Goal: Complete application form

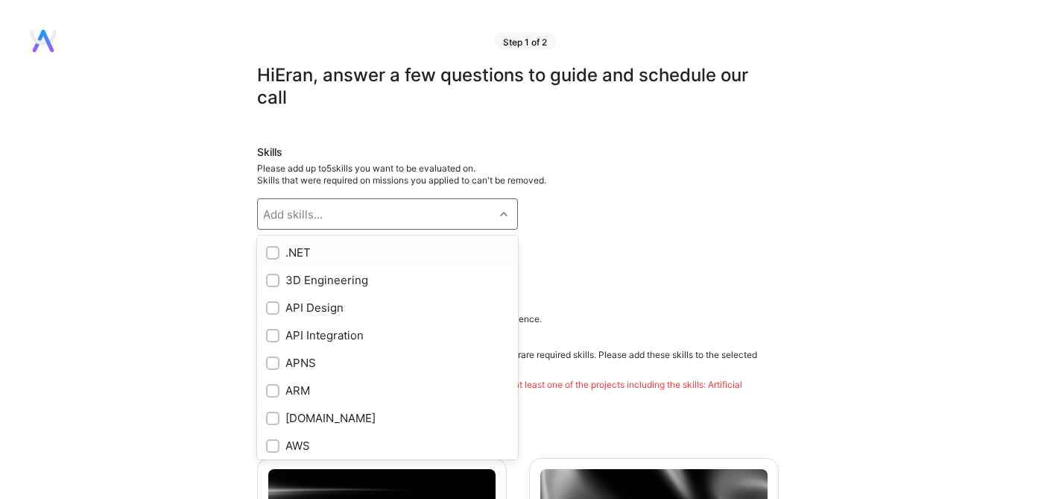
drag, startPoint x: 502, startPoint y: 219, endPoint x: 429, endPoint y: 289, distance: 101.8
click at [502, 219] on div at bounding box center [505, 213] width 23 height 19
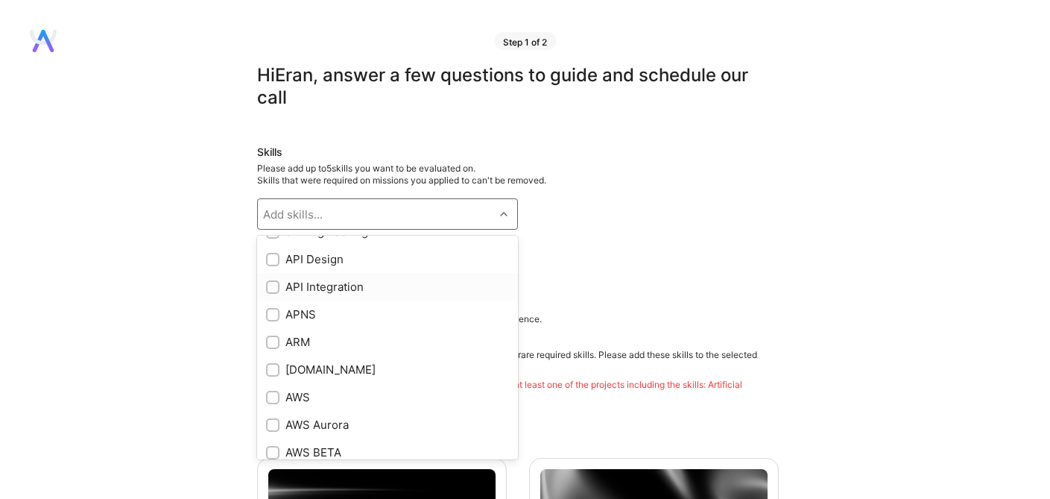
scroll to position [54, 0]
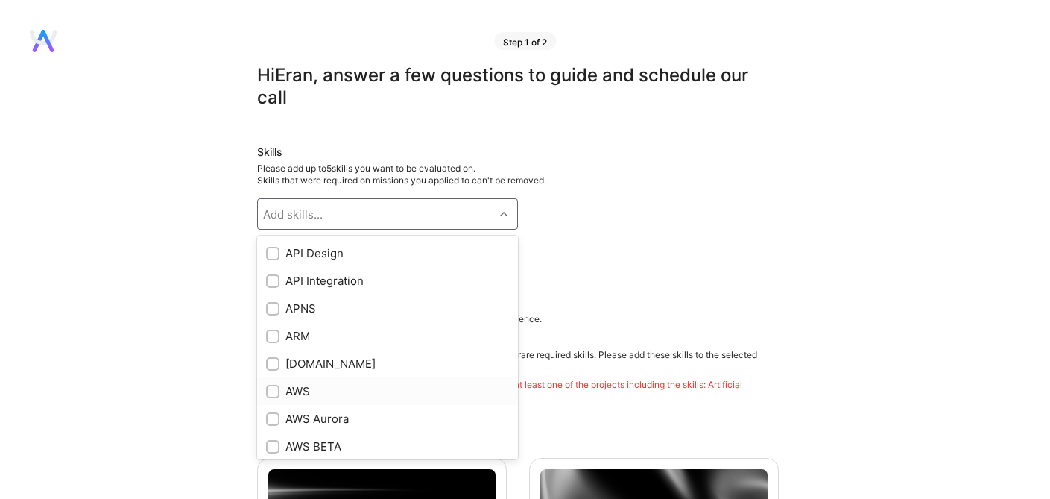
click at [271, 388] on input "checkbox" at bounding box center [274, 392] width 10 height 10
checkbox input "true"
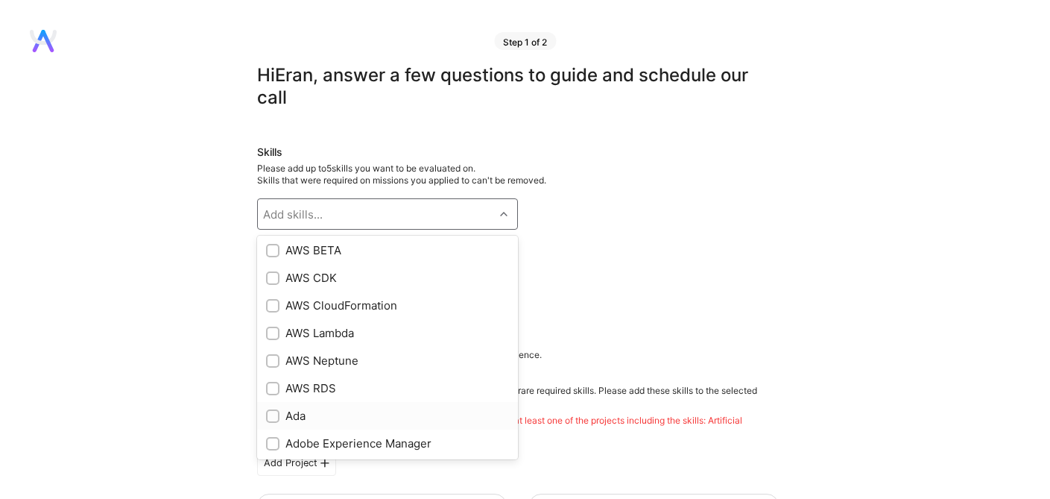
scroll to position [255, 0]
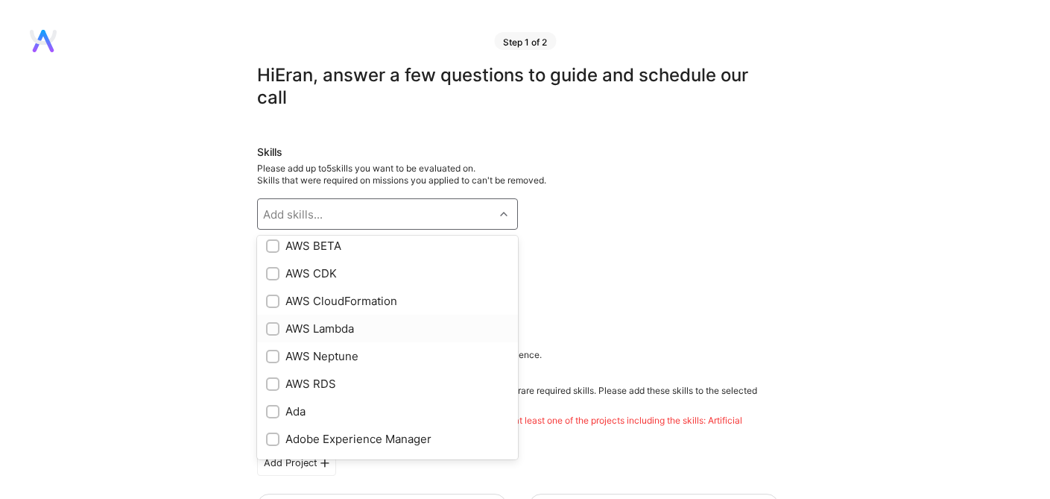
click at [271, 332] on input "checkbox" at bounding box center [274, 329] width 10 height 10
checkbox input "true"
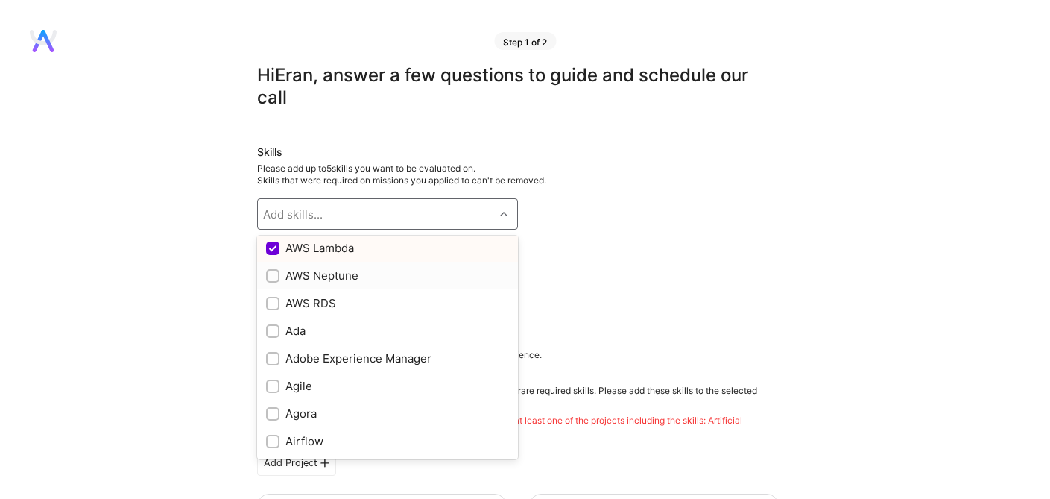
scroll to position [346, 0]
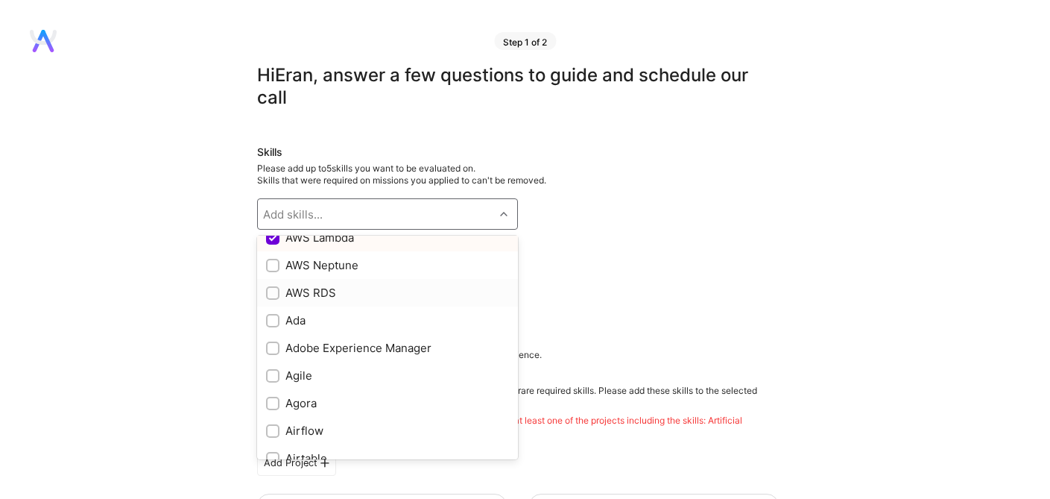
click at [271, 300] on label at bounding box center [272, 293] width 13 height 16
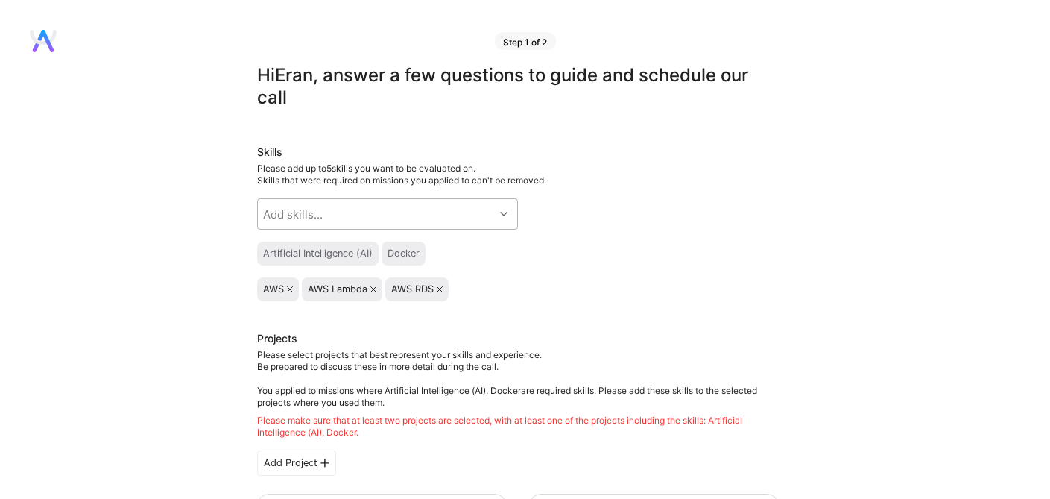
click at [510, 214] on div at bounding box center [505, 213] width 23 height 19
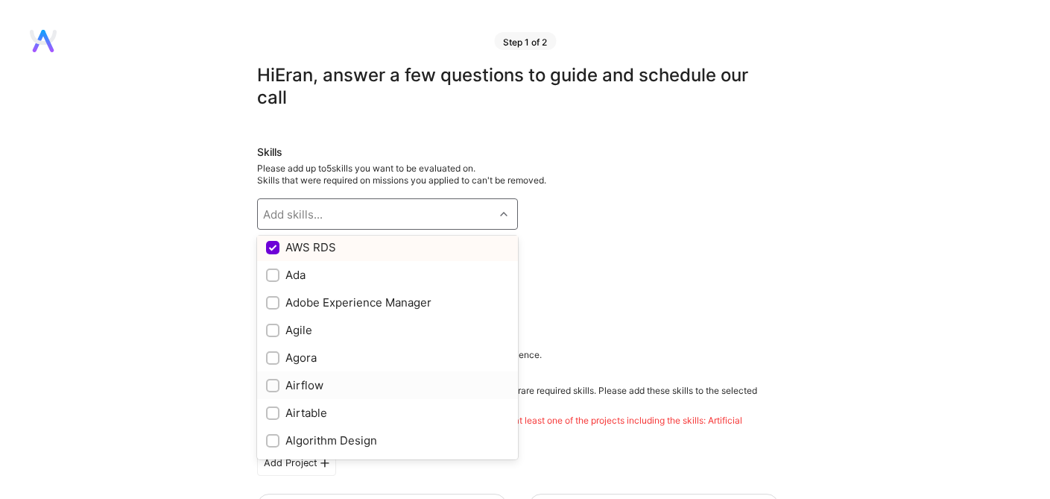
scroll to position [394, 0]
click at [276, 330] on input "checkbox" at bounding box center [274, 328] width 10 height 10
checkbox input "true"
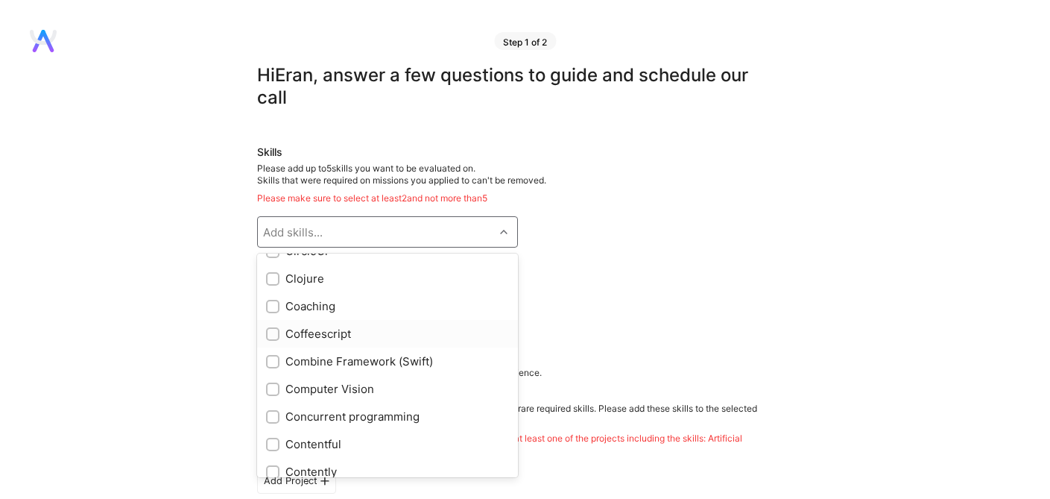
scroll to position [1683, 0]
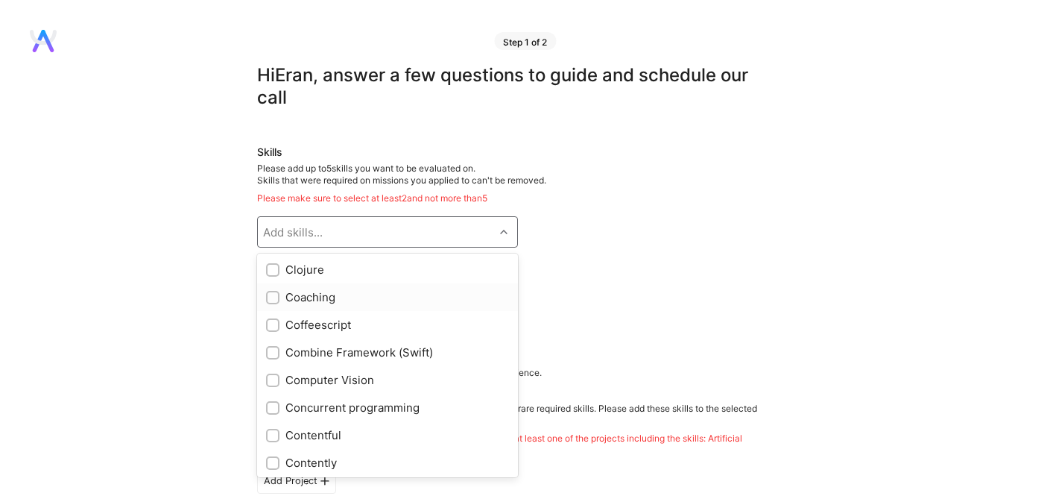
click at [274, 295] on input "checkbox" at bounding box center [274, 298] width 10 height 10
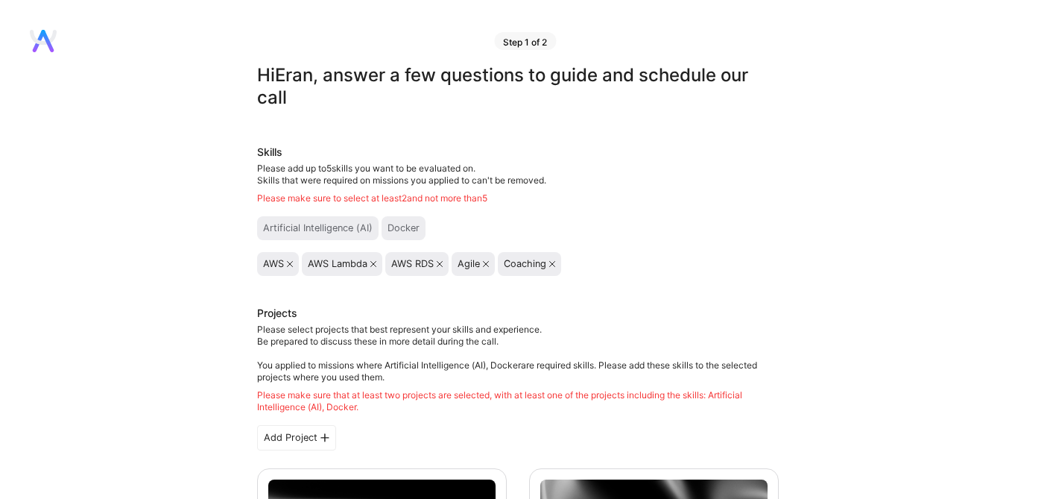
click at [556, 267] on div "Coaching" at bounding box center [529, 264] width 63 height 24
click at [553, 263] on icon at bounding box center [552, 264] width 6 height 6
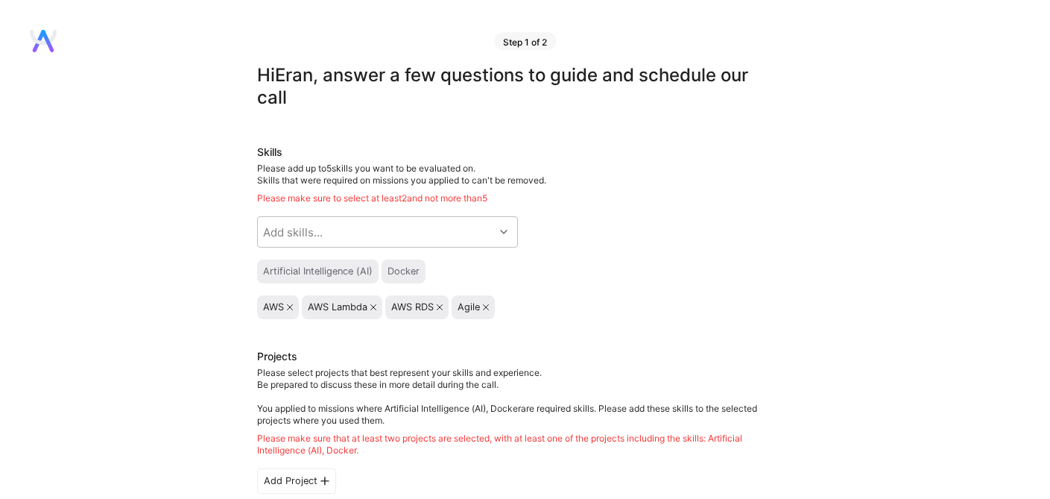
click at [485, 306] on icon at bounding box center [486, 307] width 6 height 6
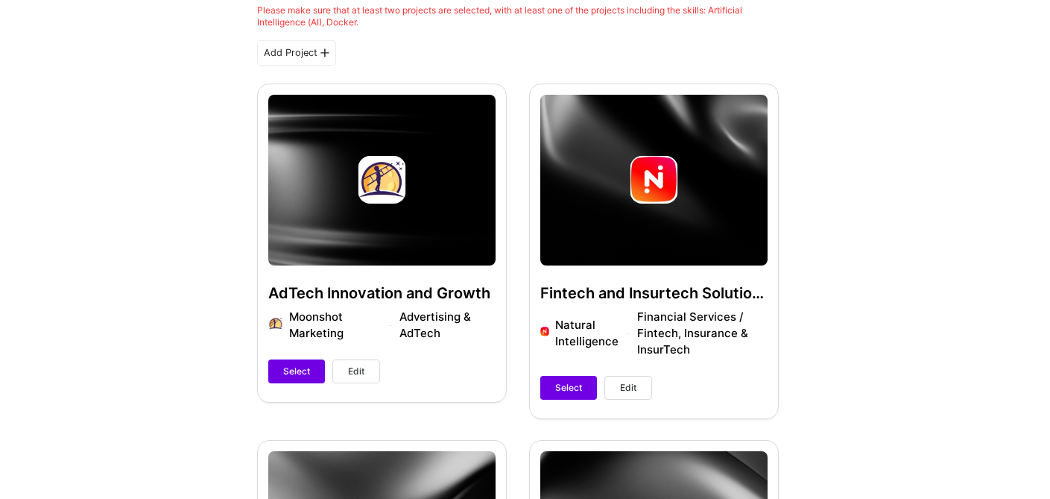
scroll to position [412, 0]
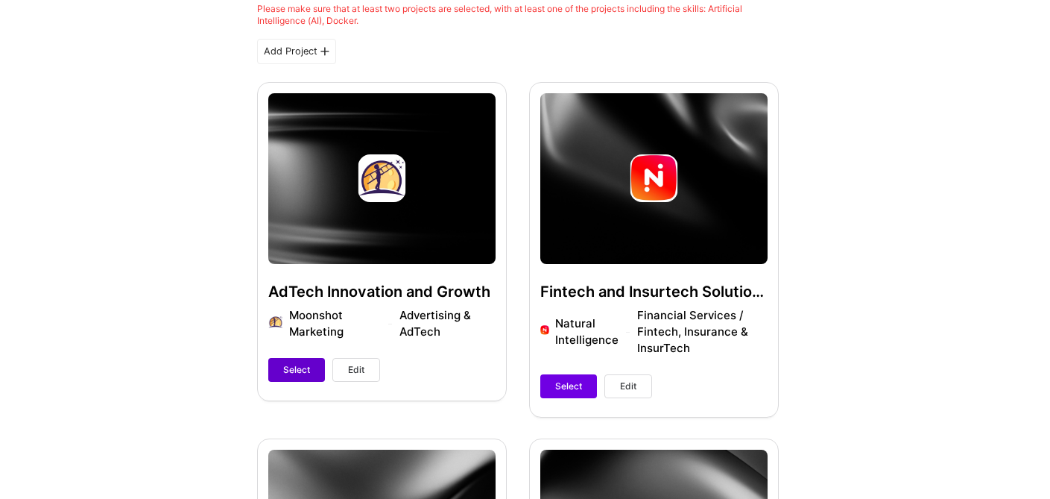
click at [300, 374] on span "Select" at bounding box center [296, 369] width 27 height 13
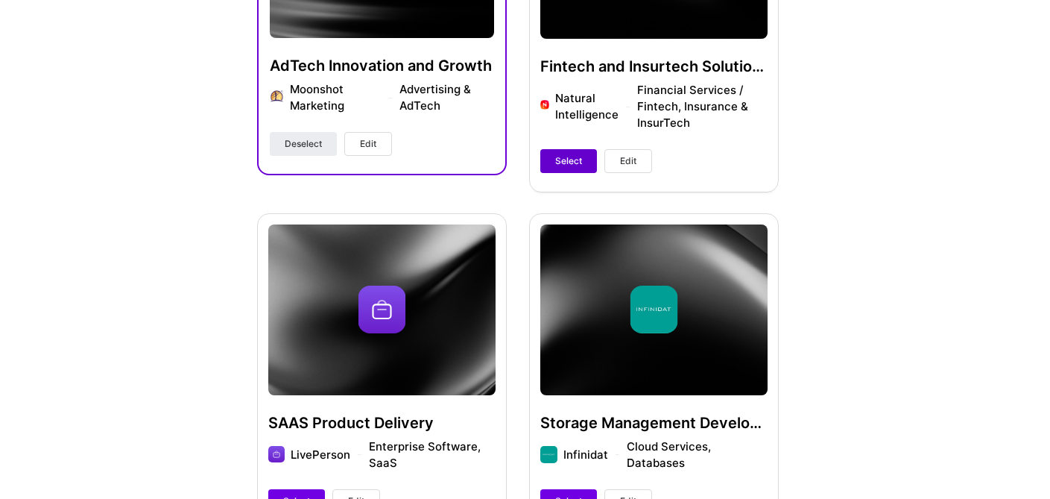
scroll to position [564, 0]
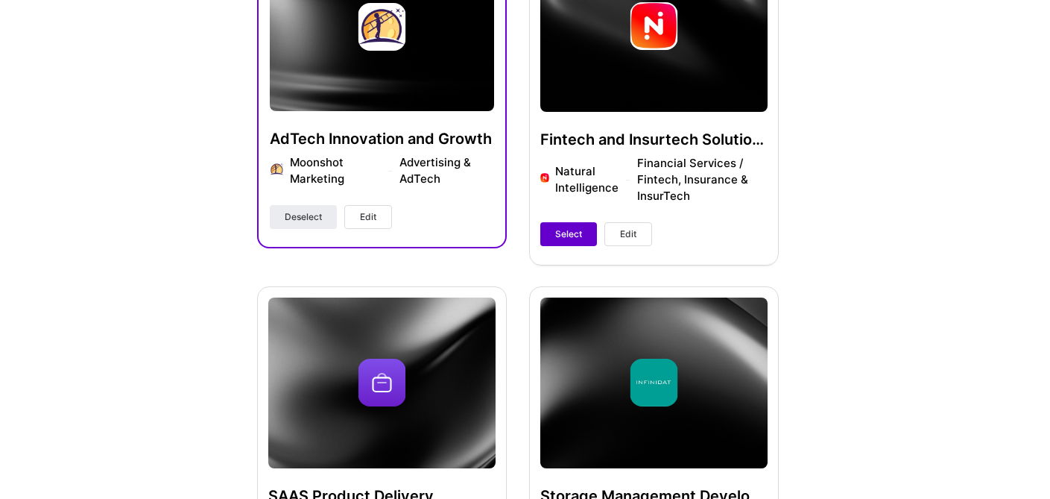
click at [567, 236] on span "Select" at bounding box center [568, 233] width 27 height 13
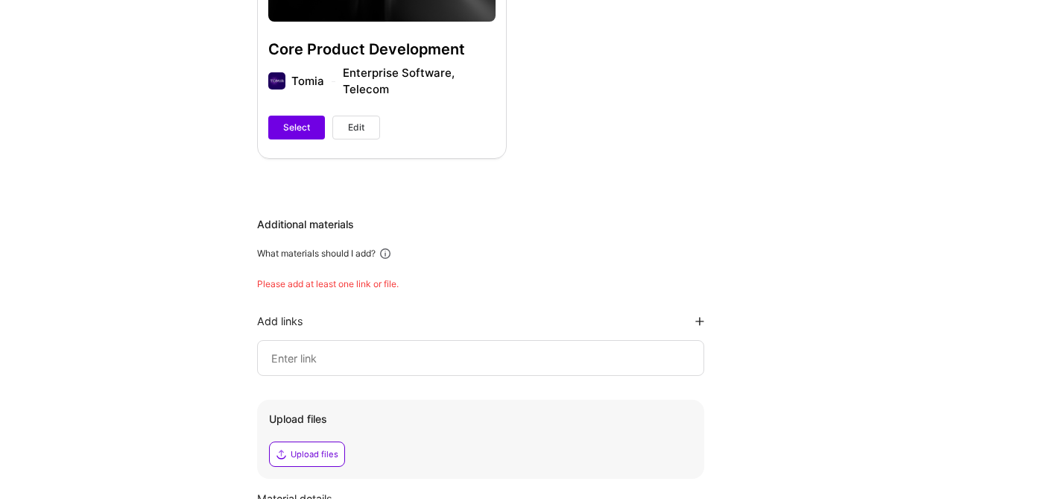
scroll to position [1352, 0]
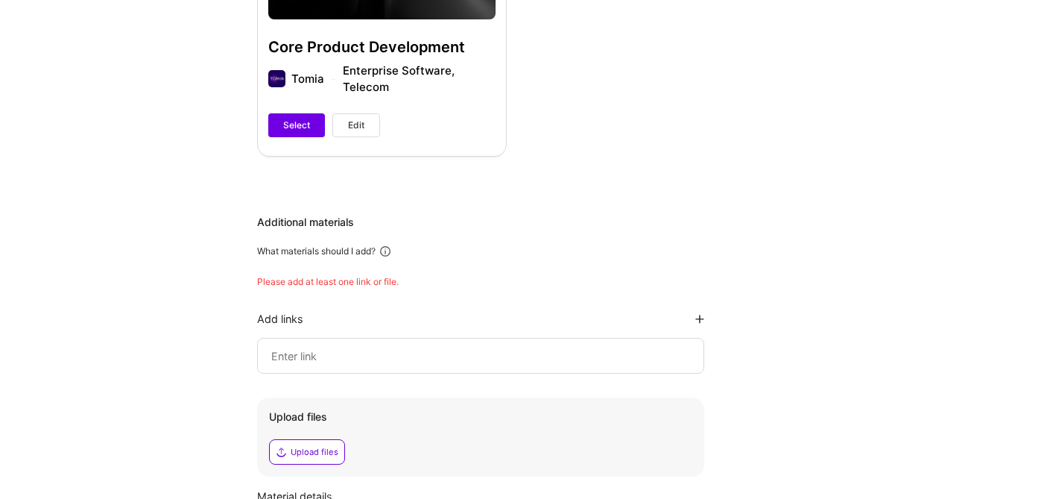
click at [440, 365] on div at bounding box center [480, 356] width 447 height 36
click at [443, 344] on div at bounding box center [480, 356] width 447 height 36
click at [696, 315] on icon at bounding box center [700, 319] width 9 height 9
click at [476, 355] on input at bounding box center [481, 356] width 422 height 18
paste input "[URL][DOMAIN_NAME]"
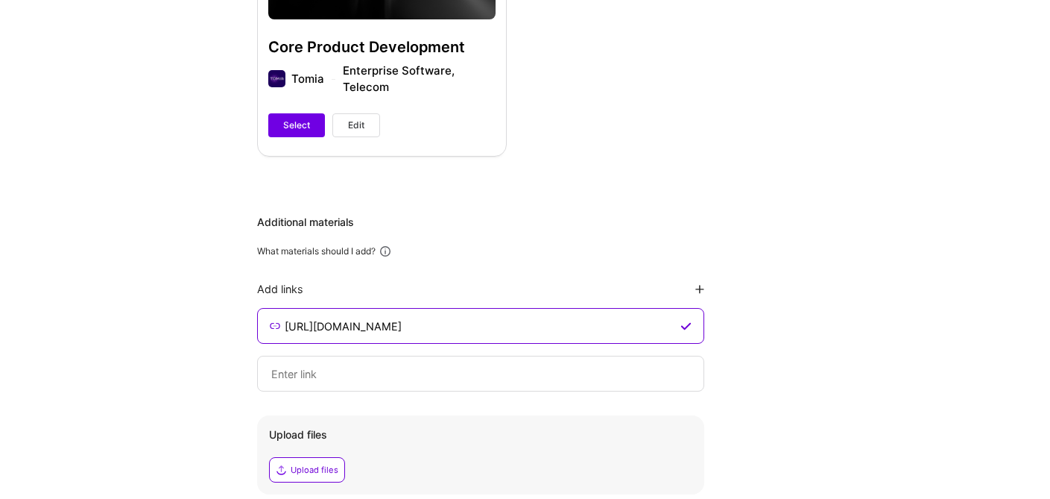
type input "[URL][DOMAIN_NAME]"
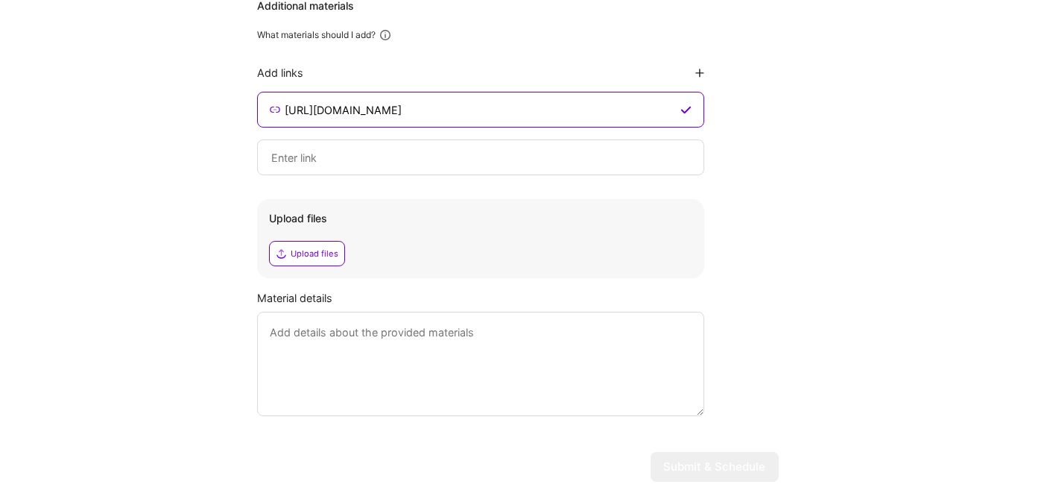
scroll to position [1565, 0]
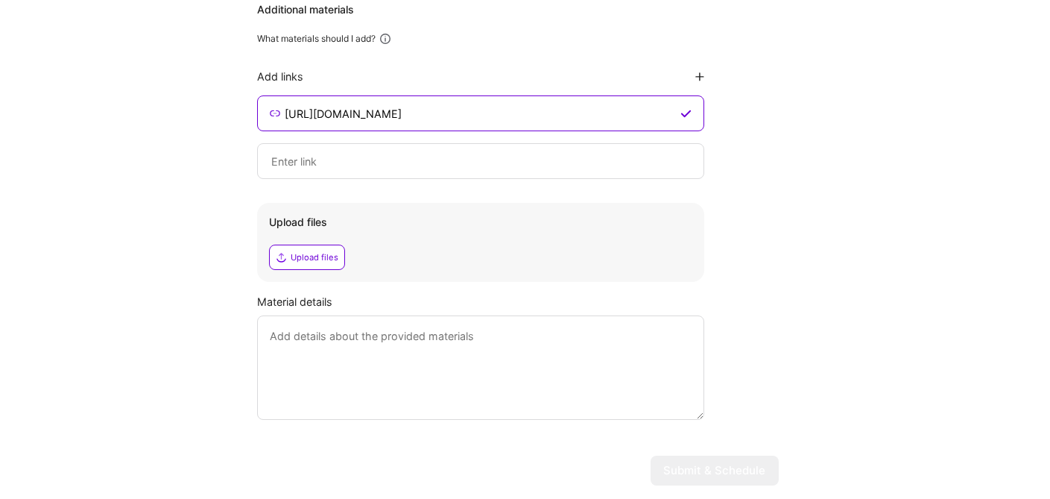
click at [287, 259] on div "Upload files" at bounding box center [307, 257] width 76 height 25
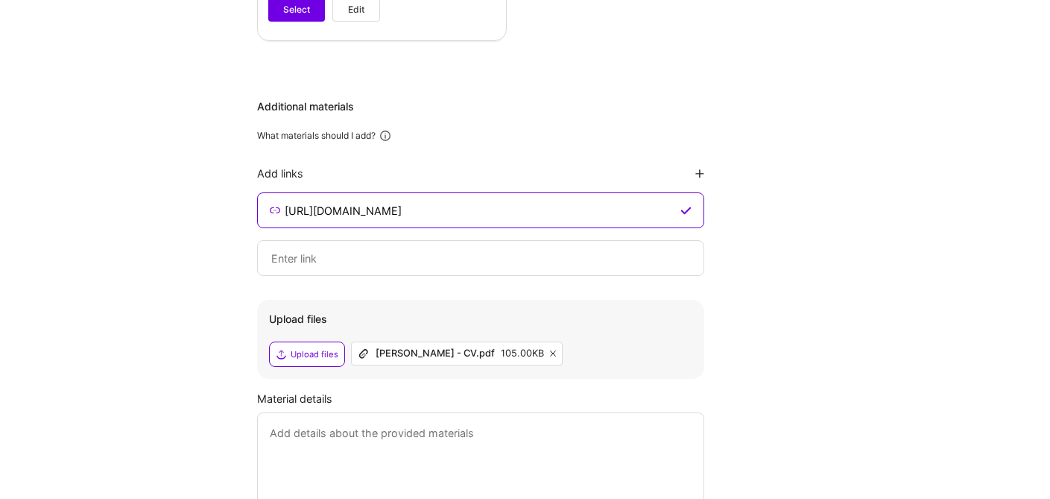
scroll to position [1472, 0]
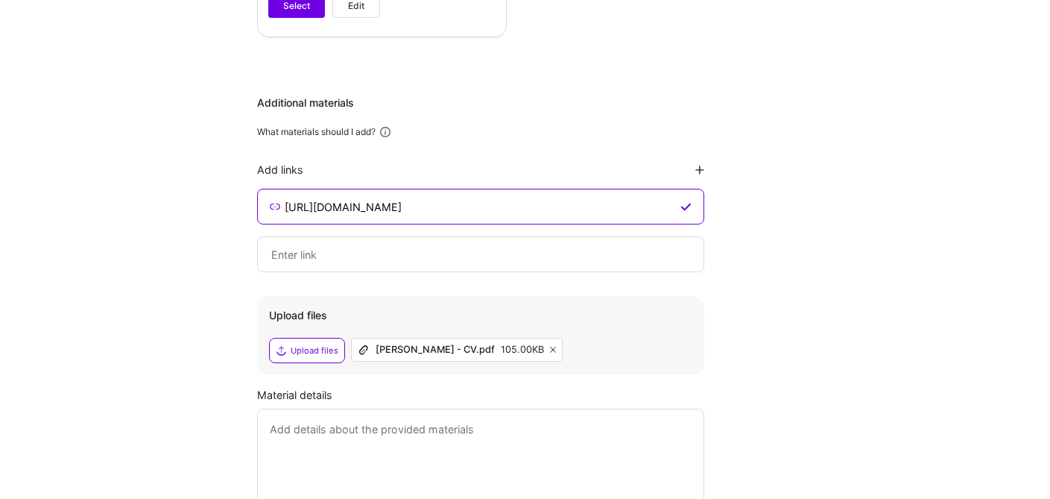
click at [579, 207] on input "[URL][DOMAIN_NAME]" at bounding box center [480, 207] width 394 height 18
drag, startPoint x: 579, startPoint y: 207, endPoint x: 262, endPoint y: 206, distance: 316.1
click at [262, 206] on div "[URL][DOMAIN_NAME]" at bounding box center [480, 207] width 447 height 36
click at [312, 215] on input at bounding box center [480, 207] width 394 height 18
paste input "[URL][DOMAIN_NAME]"
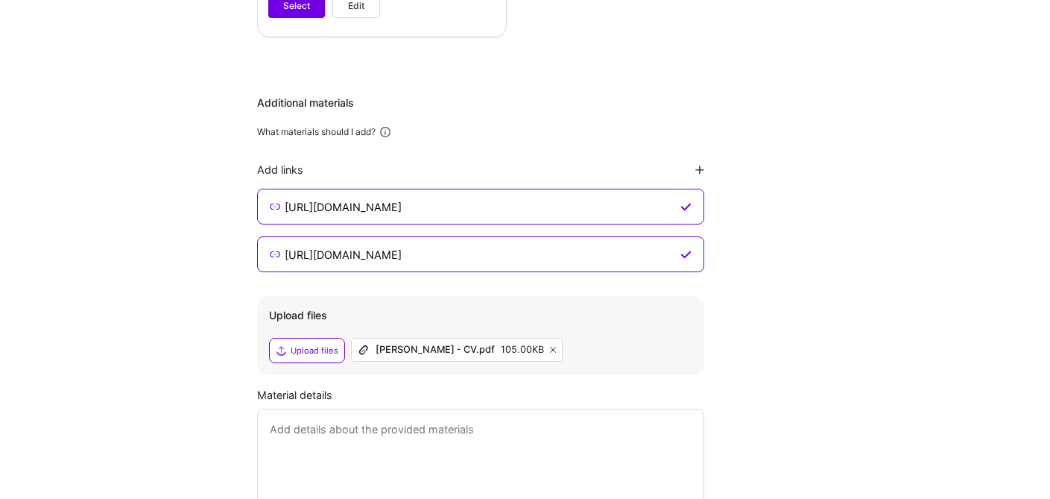
type input "[URL][DOMAIN_NAME]"
click at [734, 362] on div "Additional materials What materials should I add? Add links [URL][DOMAIN_NAME] …" at bounding box center [518, 303] width 522 height 417
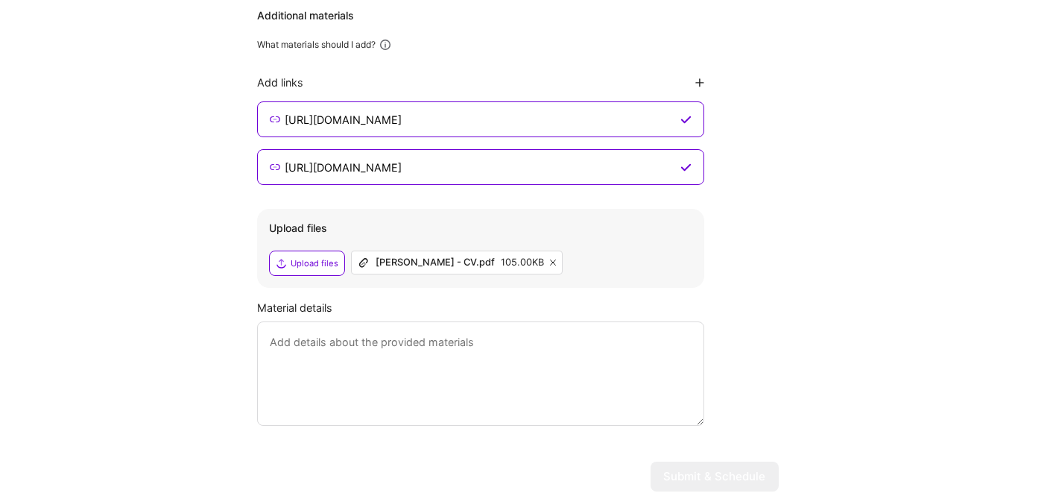
scroll to position [1560, 0]
click at [571, 403] on textarea at bounding box center [480, 373] width 447 height 104
type textarea "s"
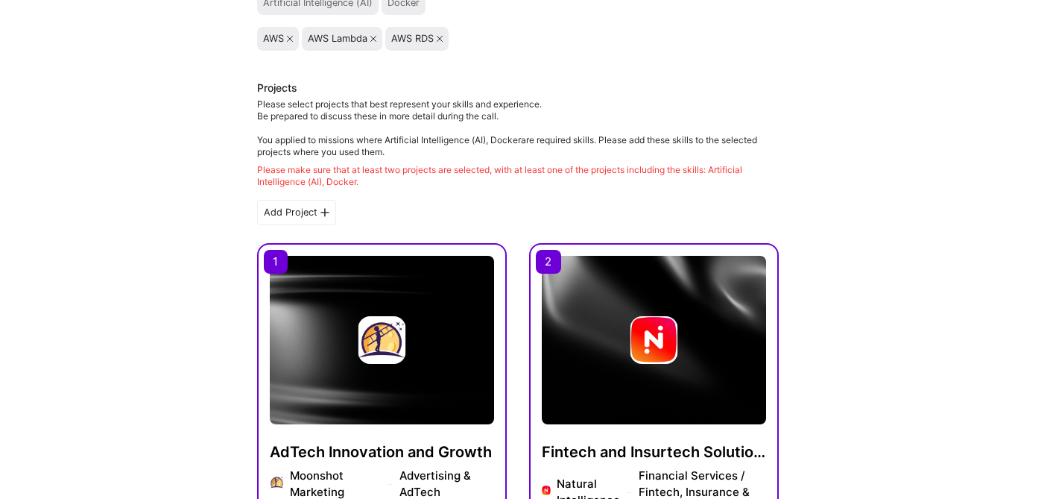
scroll to position [253, 0]
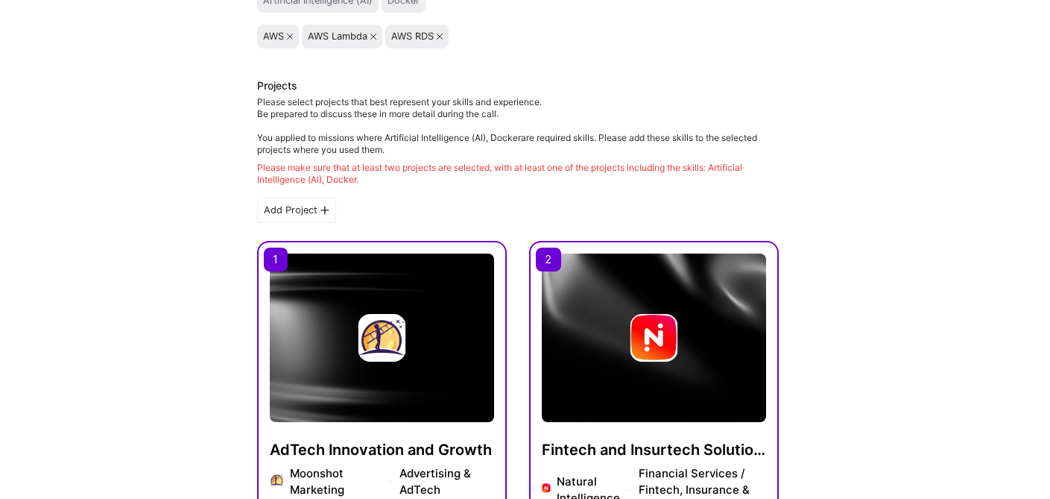
click at [412, 171] on div "Please make sure that at least two projects are selected, with at least one of …" at bounding box center [518, 174] width 522 height 24
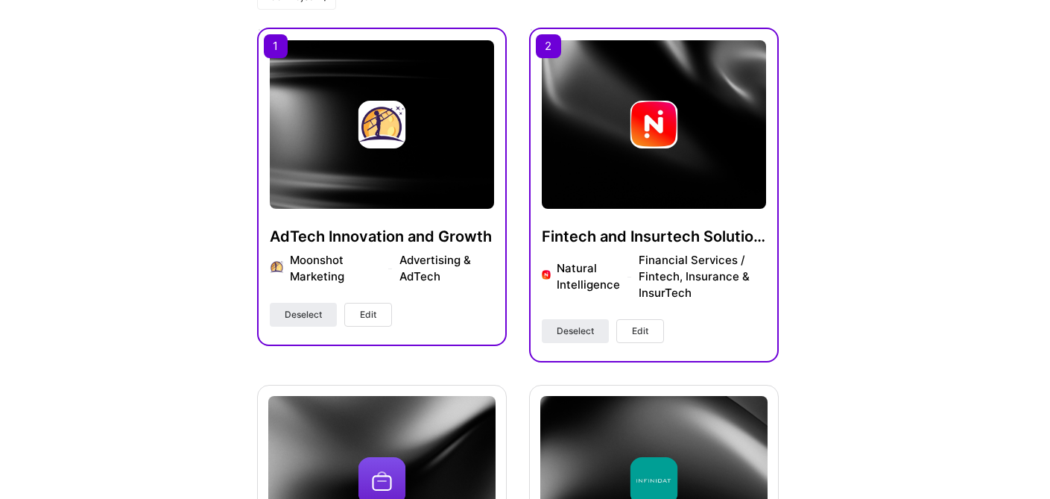
scroll to position [473, 0]
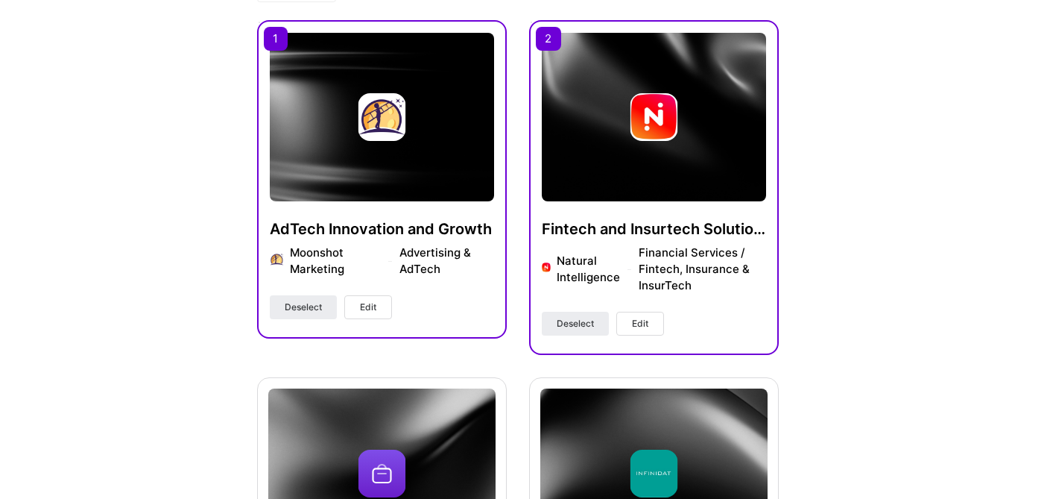
click at [363, 300] on span "Edit" at bounding box center [368, 306] width 16 height 13
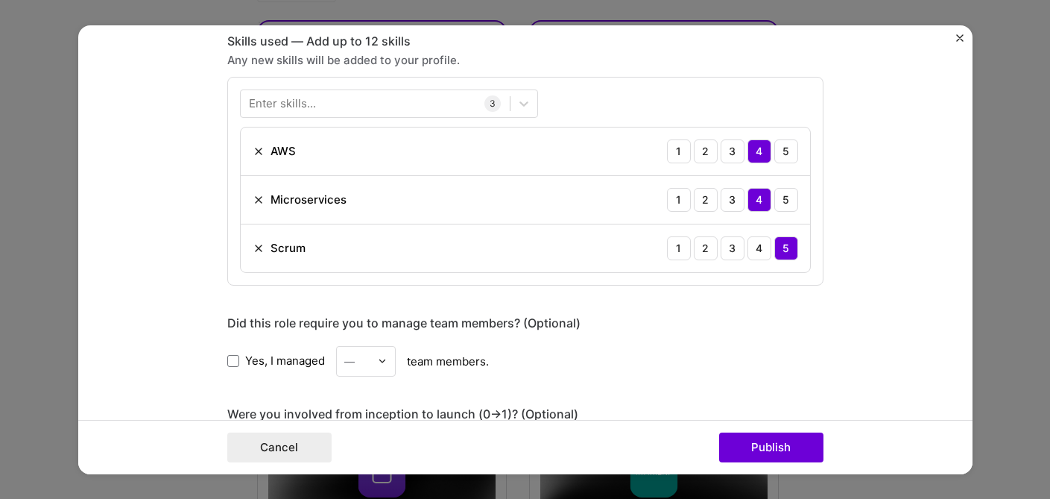
scroll to position [672, 0]
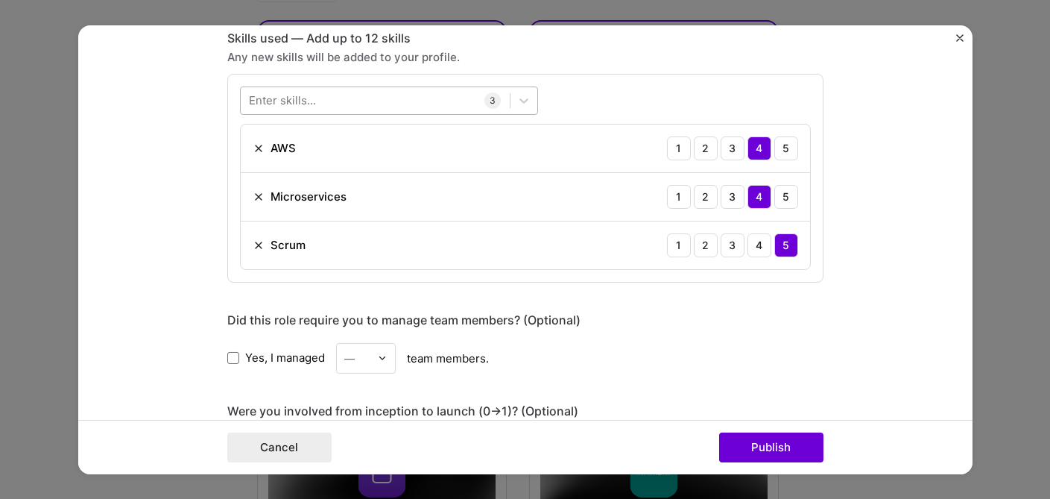
click at [416, 103] on div at bounding box center [375, 100] width 269 height 25
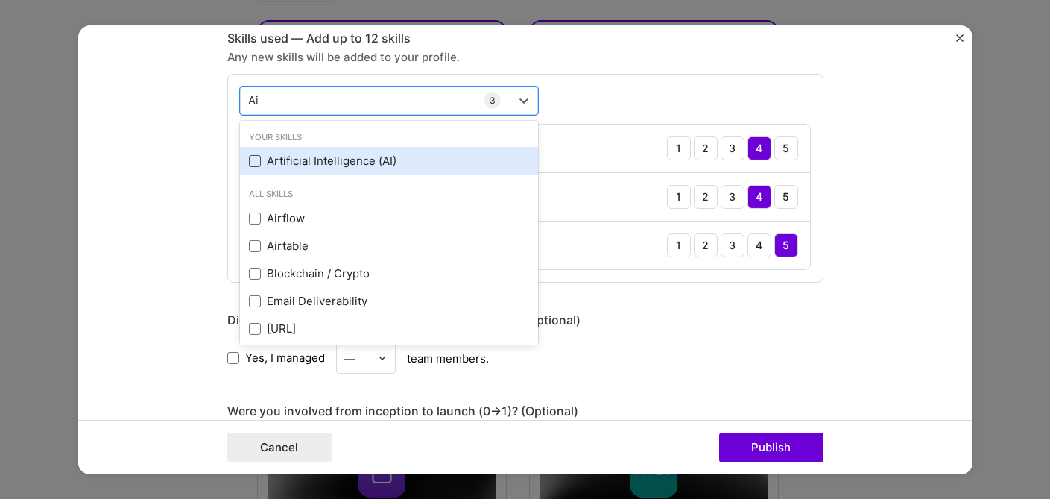
click at [253, 162] on span at bounding box center [255, 161] width 12 height 12
click at [0, 0] on input "checkbox" at bounding box center [0, 0] width 0 height 0
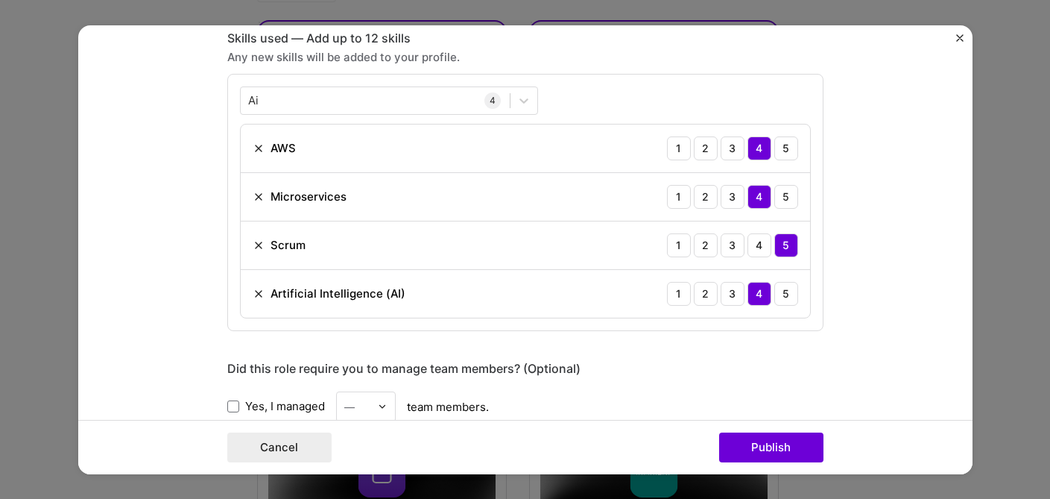
click at [649, 368] on div "Did this role require you to manage team members? (Optional)" at bounding box center [525, 368] width 596 height 16
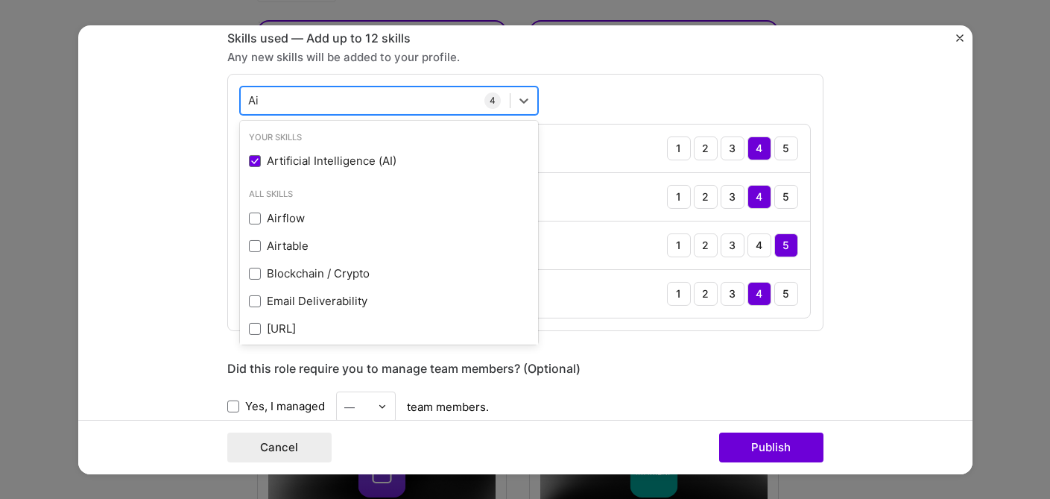
click at [456, 99] on div "Ai Ai" at bounding box center [375, 100] width 269 height 25
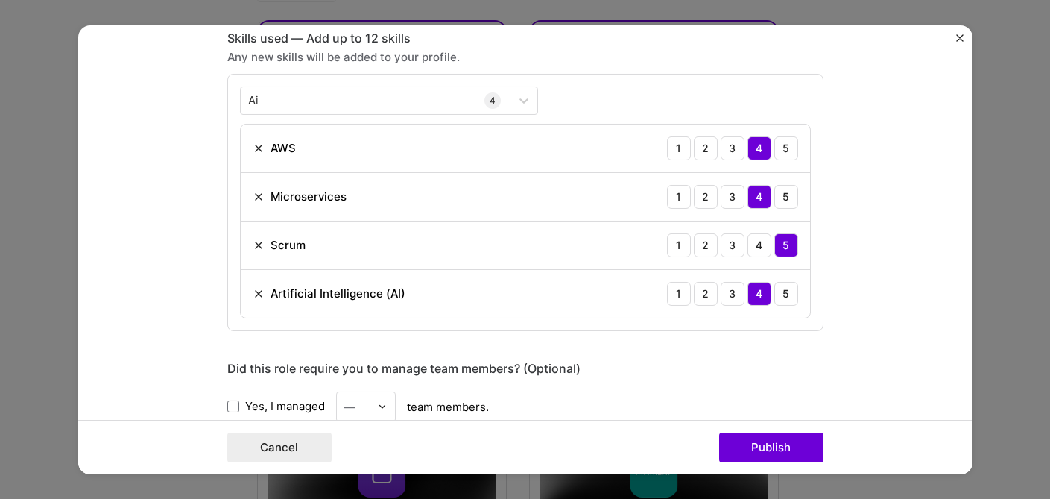
click at [597, 110] on div "Ai Ai 4 AWS 1 2 3 4 5 Microservices 1 2 3 4 5 Scrum 1 2 3 4 5 Artificial Intell…" at bounding box center [525, 201] width 596 height 257
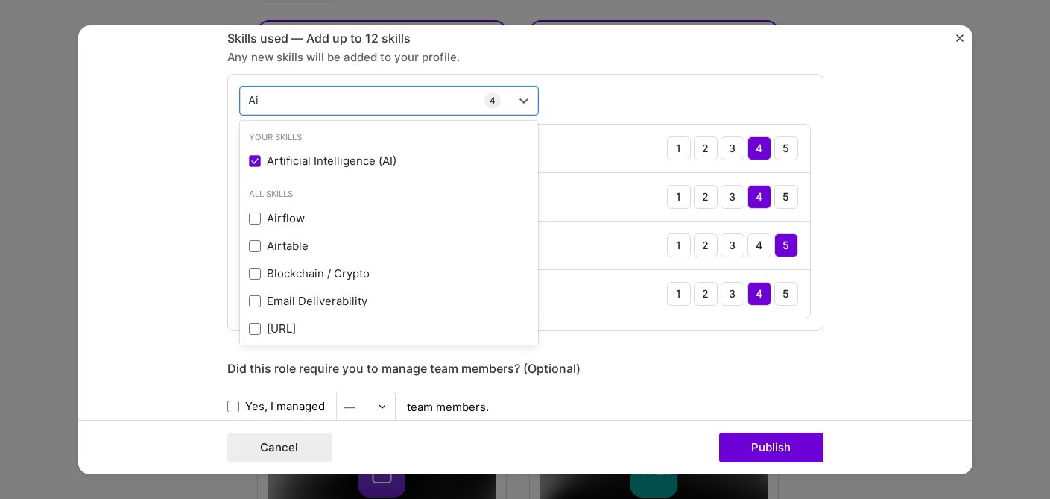
drag, startPoint x: 321, startPoint y: 103, endPoint x: 237, endPoint y: 92, distance: 85.0
click at [237, 92] on div "option Artificial Intelligence (AI), selected. option Artificial Intelligence (…" at bounding box center [525, 201] width 596 height 257
type input "A"
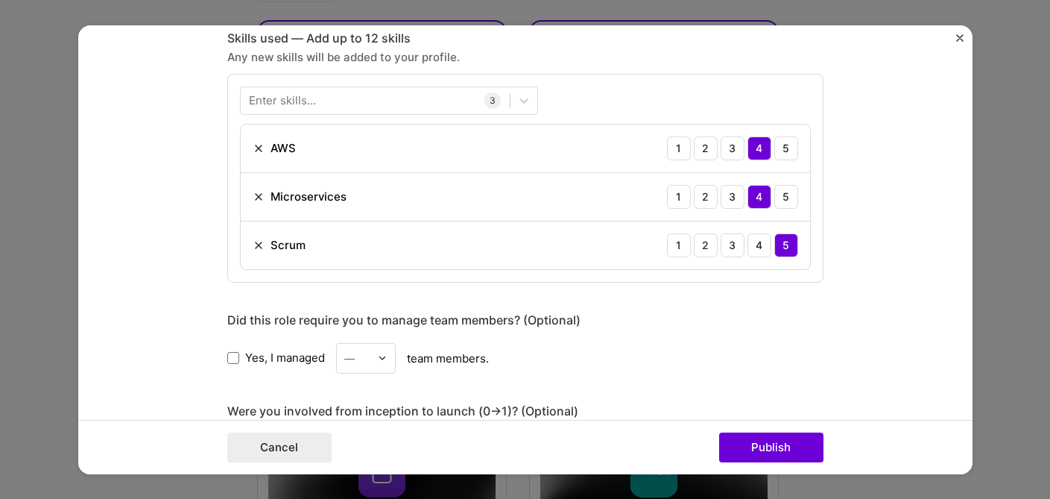
click at [175, 175] on form "Project title AdTech Innovation and Growth Company Moonshot Marketing Project i…" at bounding box center [525, 249] width 895 height 449
click at [530, 101] on icon at bounding box center [524, 99] width 15 height 15
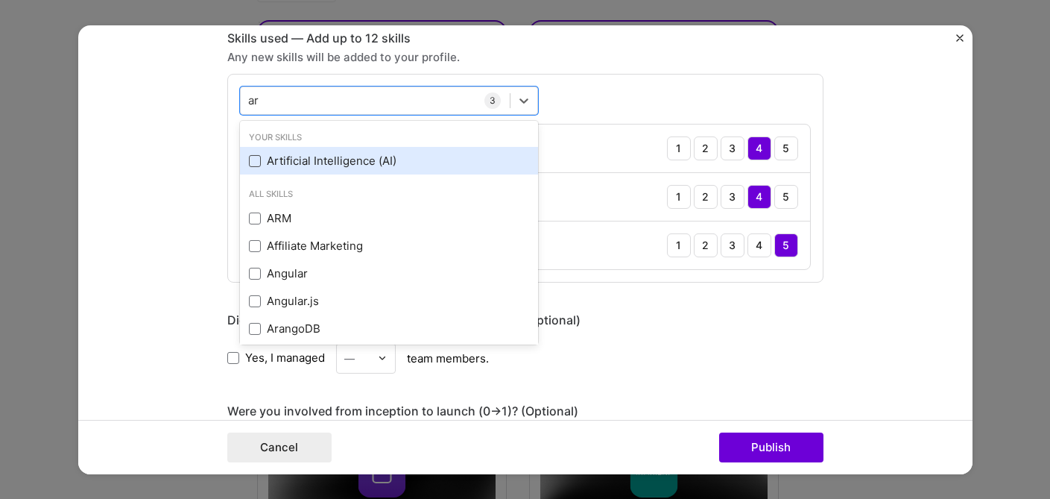
click at [256, 160] on span at bounding box center [255, 161] width 12 height 12
click at [0, 0] on input "checkbox" at bounding box center [0, 0] width 0 height 0
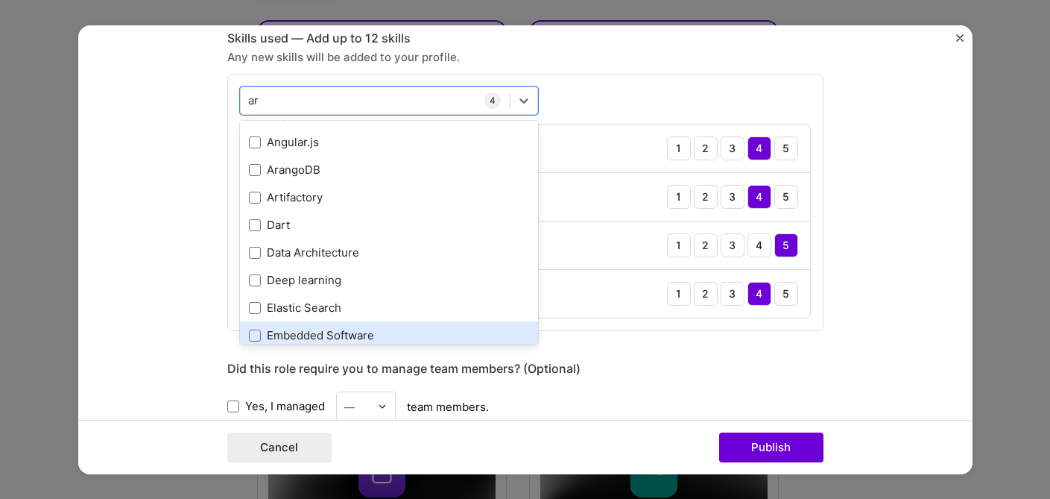
scroll to position [157, 0]
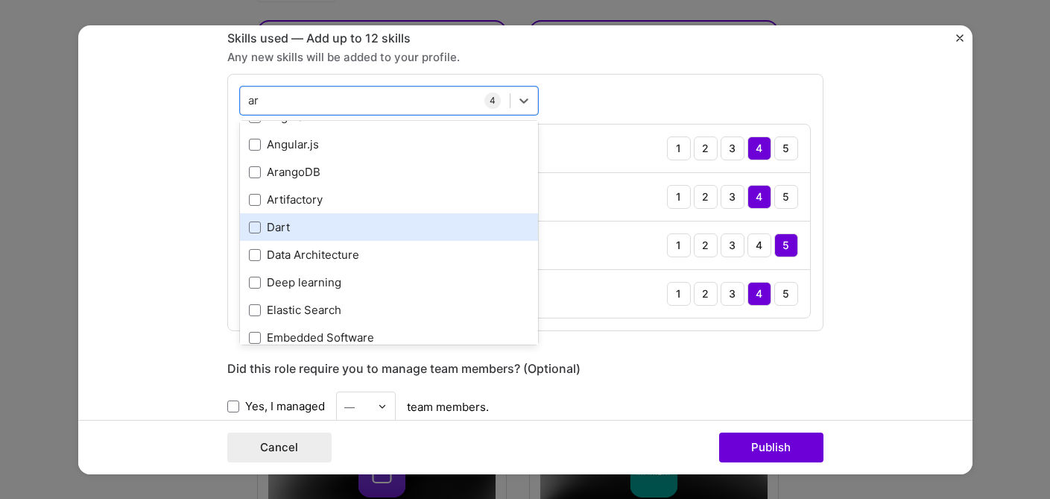
type input "a"
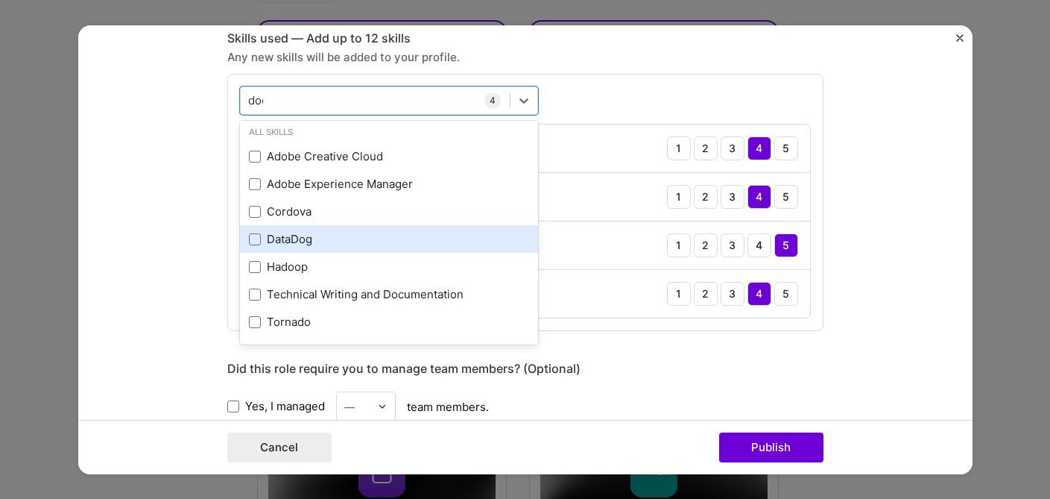
scroll to position [0, 0]
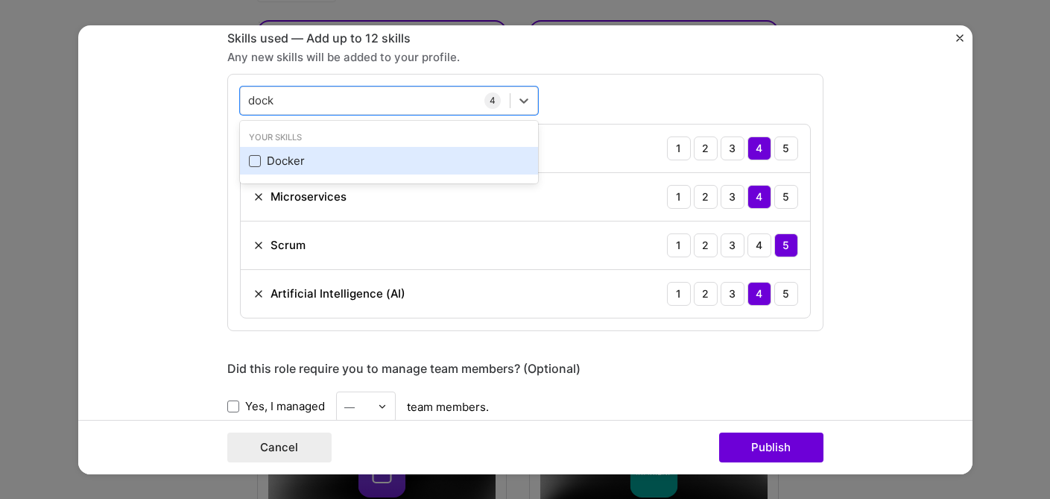
click at [258, 160] on span at bounding box center [255, 161] width 12 height 12
click at [0, 0] on input "checkbox" at bounding box center [0, 0] width 0 height 0
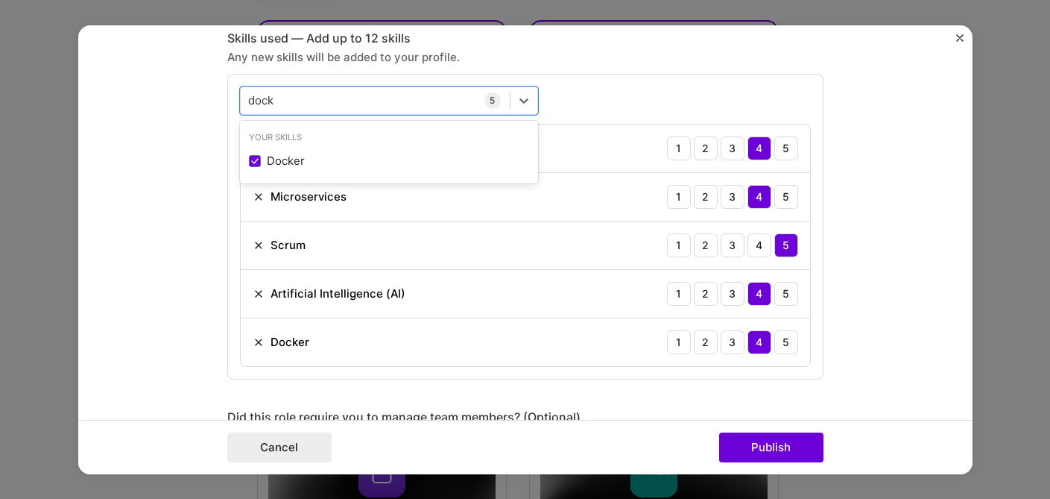
type input "dock"
click at [653, 49] on div "Any new skills will be added to your profile." at bounding box center [525, 56] width 596 height 16
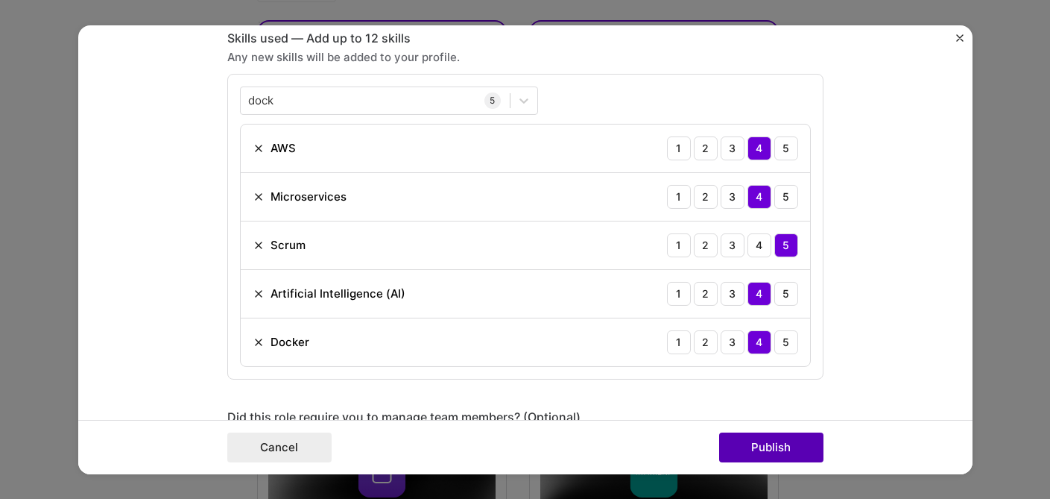
click at [772, 438] on button "Publish" at bounding box center [771, 447] width 104 height 30
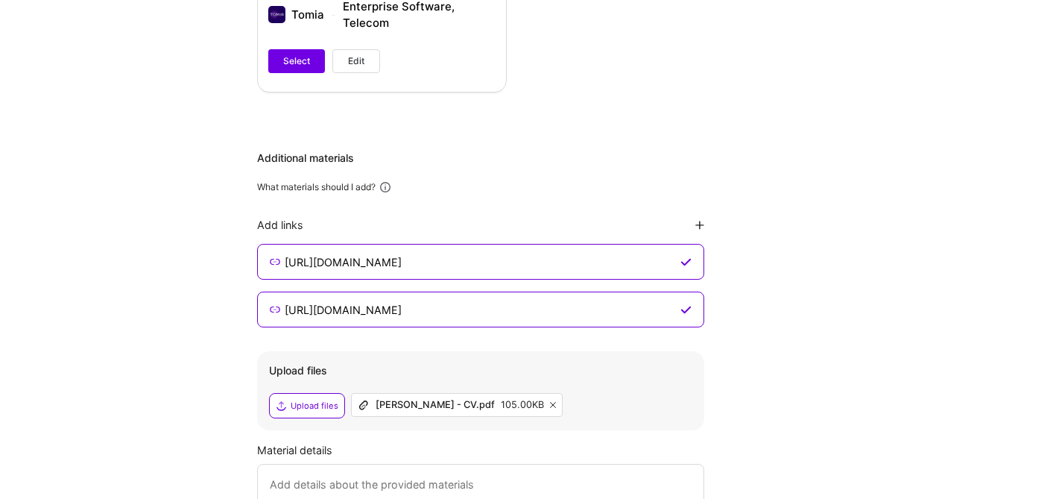
scroll to position [1583, 0]
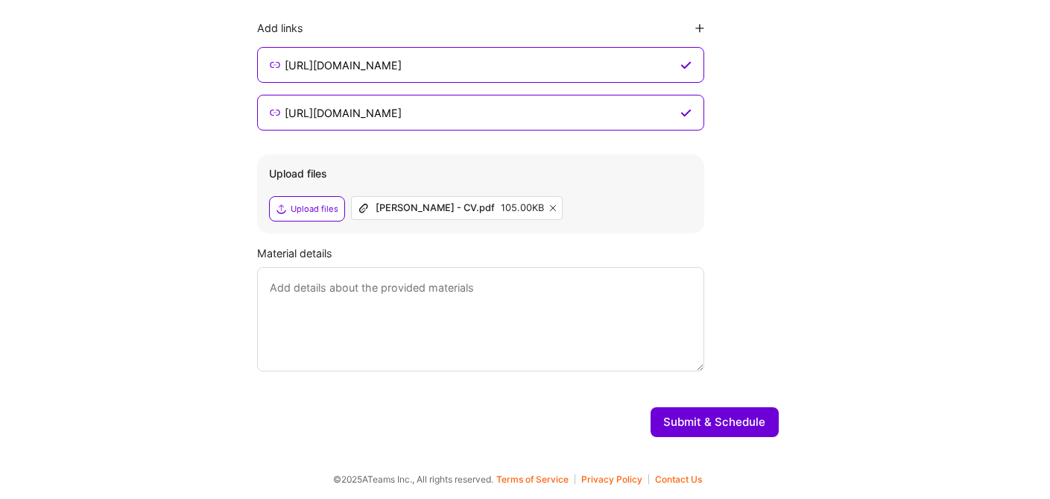
click at [739, 422] on button "Submit & Schedule" at bounding box center [715, 422] width 128 height 30
